Goal: Obtain resource: Obtain resource

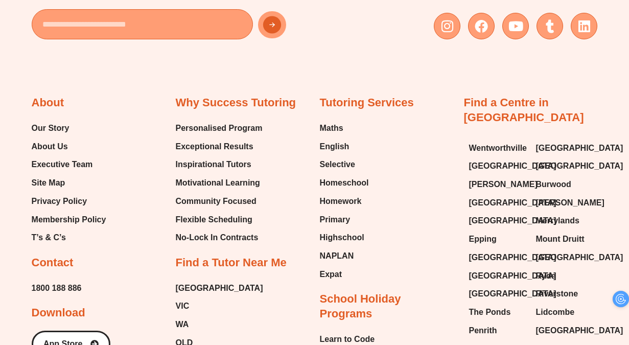
scroll to position [4351, 0]
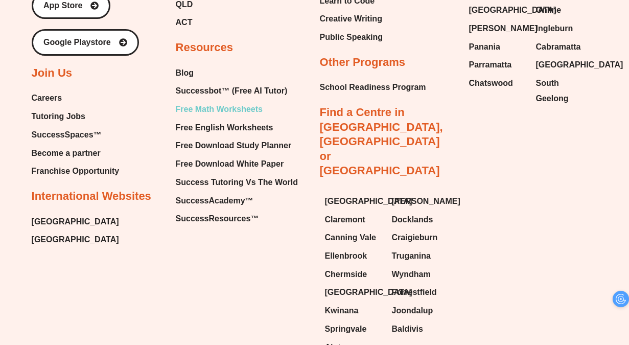
click at [229, 102] on span "Free Math Worksheets" at bounding box center [219, 109] width 87 height 15
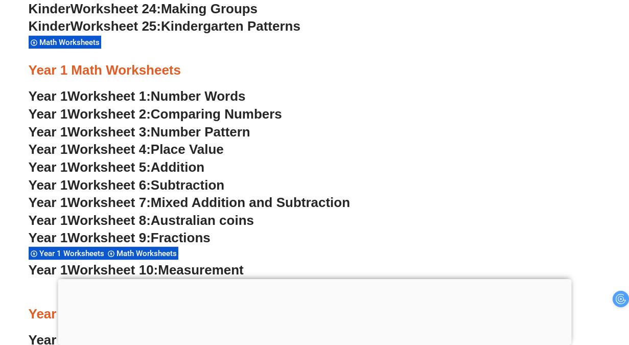
scroll to position [905, 0]
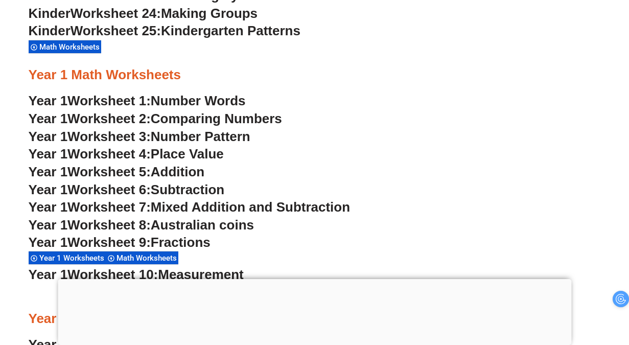
click at [224, 99] on span "Number Words" at bounding box center [198, 100] width 95 height 15
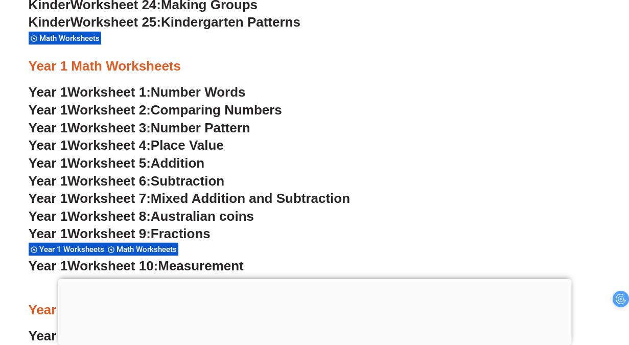
click at [260, 110] on span "Comparing Numbers" at bounding box center [216, 109] width 131 height 15
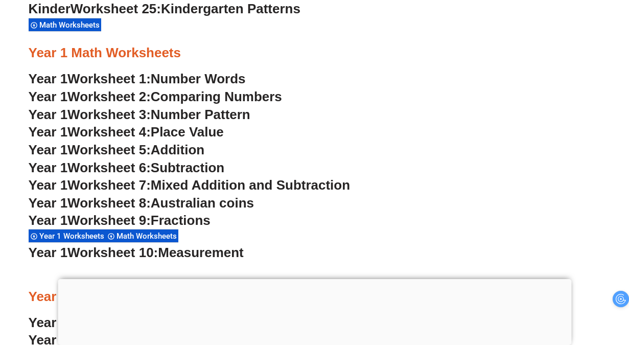
click at [227, 112] on span "Number Pattern" at bounding box center [201, 114] width 100 height 15
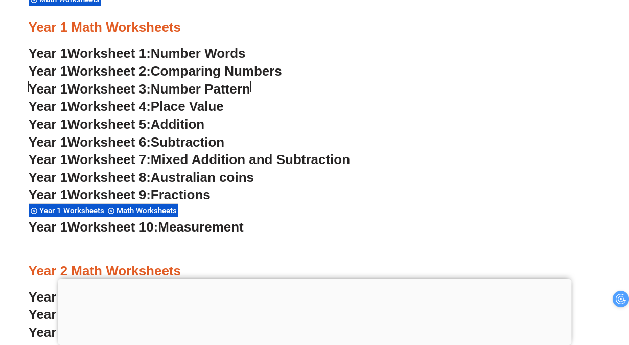
scroll to position [957, 0]
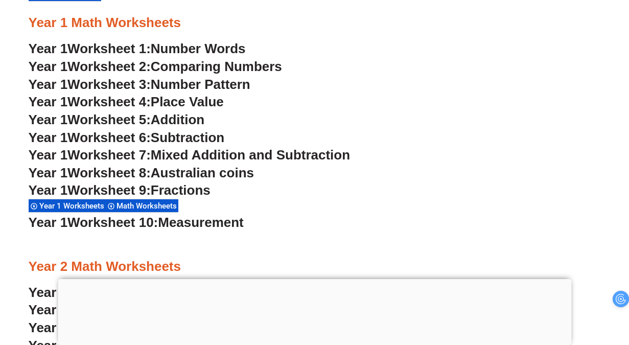
click at [177, 104] on span "Place Value" at bounding box center [187, 101] width 73 height 15
click at [175, 114] on span "Addition" at bounding box center [178, 119] width 54 height 15
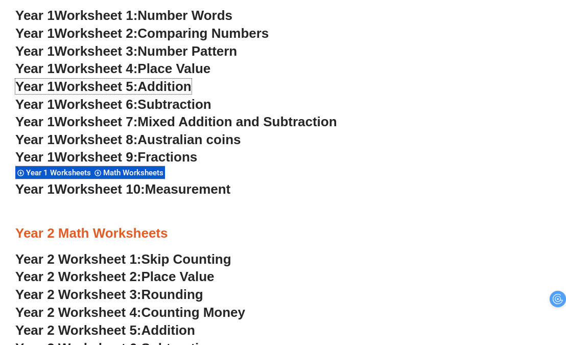
scroll to position [976, 0]
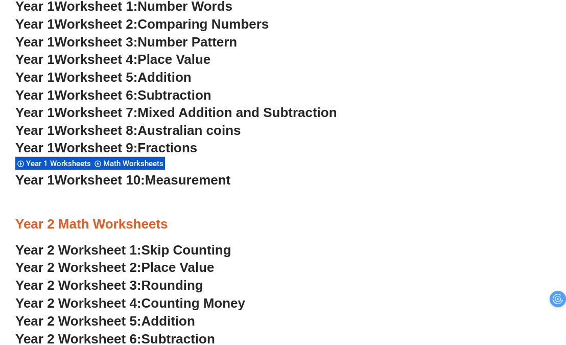
click at [183, 98] on span "Subtraction" at bounding box center [174, 94] width 74 height 15
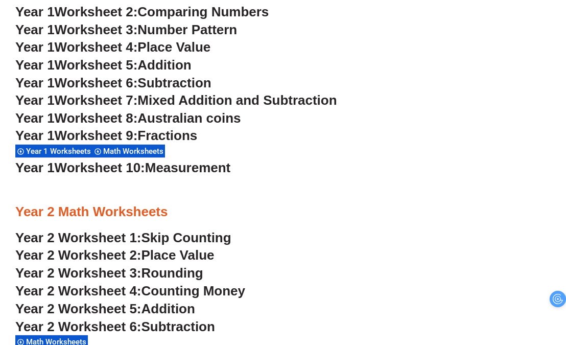
click at [215, 98] on span "Mixed Addition and Subtraction" at bounding box center [236, 99] width 199 height 15
click at [194, 117] on span "Australian coins" at bounding box center [188, 117] width 103 height 15
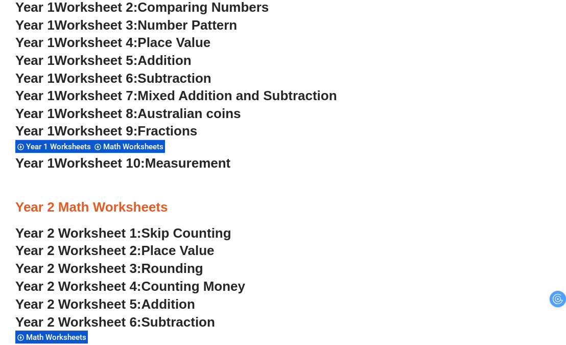
click at [169, 126] on span "Fractions" at bounding box center [167, 130] width 60 height 15
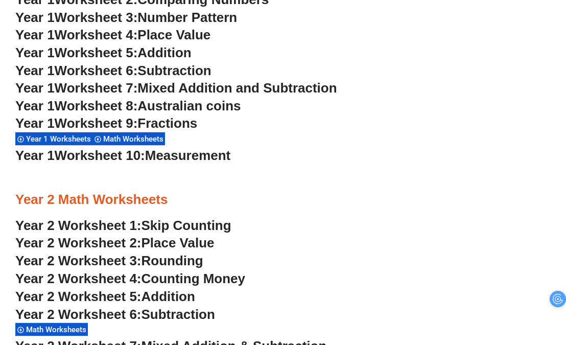
click at [189, 156] on span "Measurement" at bounding box center [188, 155] width 86 height 15
click at [137, 137] on span "Math Worksheets" at bounding box center [134, 138] width 63 height 9
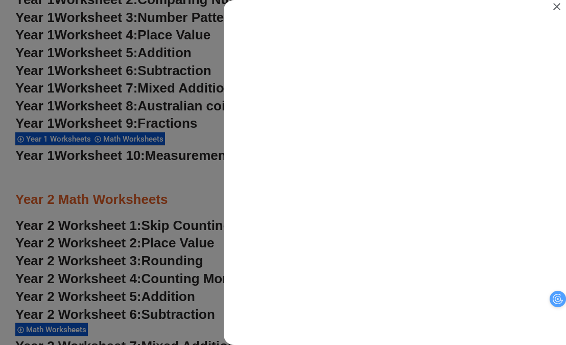
scroll to position [0, 0]
click at [557, 6] on icon "Close" at bounding box center [556, 6] width 7 height 7
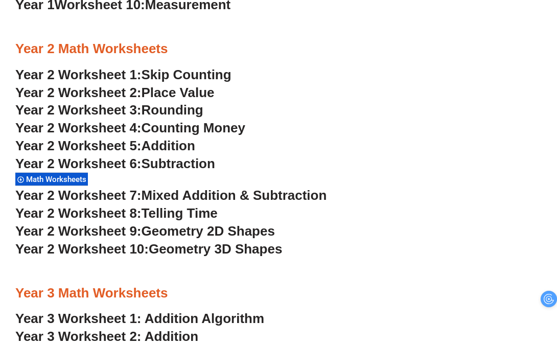
scroll to position [1148, 0]
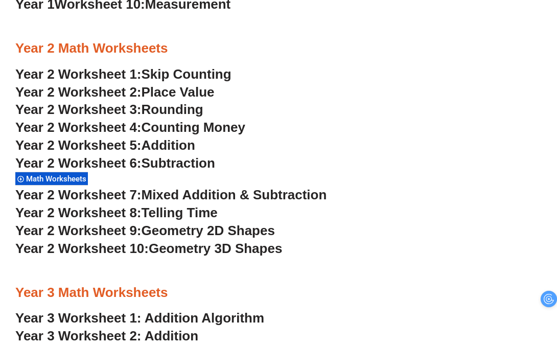
click at [209, 245] on span "Geometry 3D Shapes" at bounding box center [215, 248] width 133 height 15
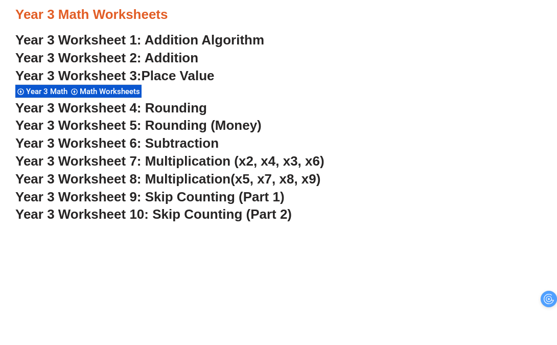
scroll to position [1422, 0]
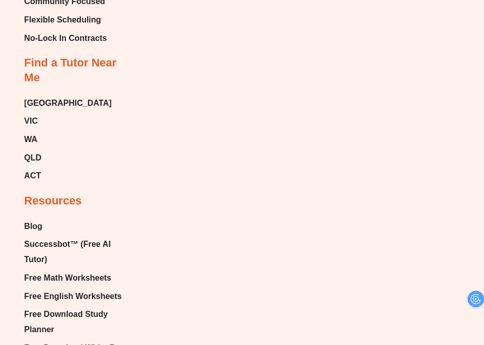
scroll to position [6308, 0]
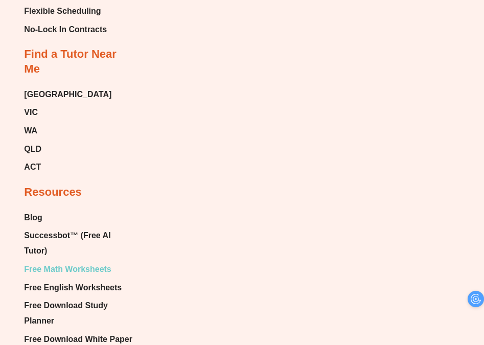
click at [80, 262] on span "Free Math Worksheets" at bounding box center [67, 269] width 87 height 15
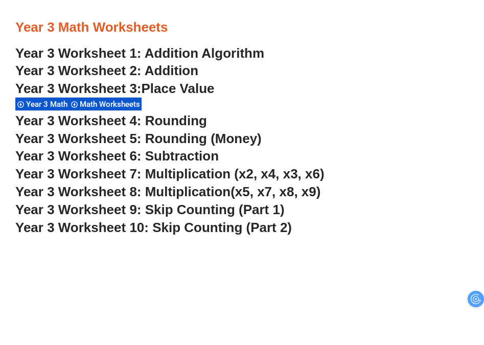
scroll to position [1473, 0]
